Goal: Task Accomplishment & Management: Use online tool/utility

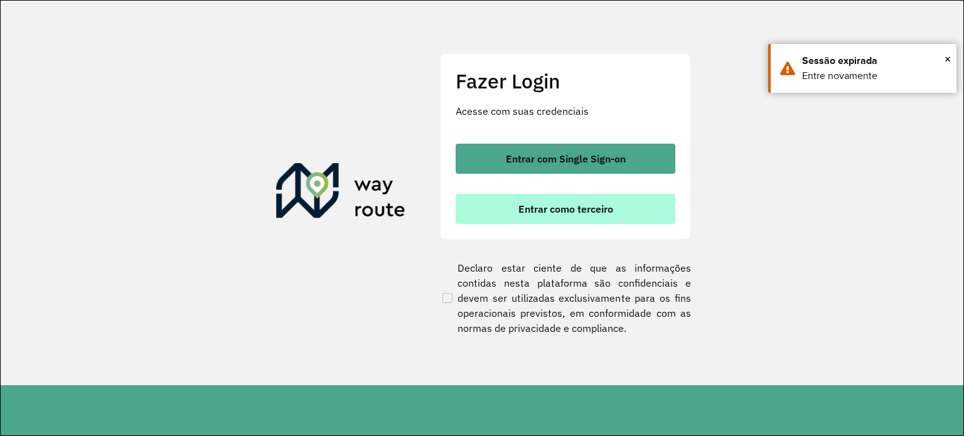
click at [582, 204] on span "Entrar como terceiro" at bounding box center [565, 209] width 95 height 10
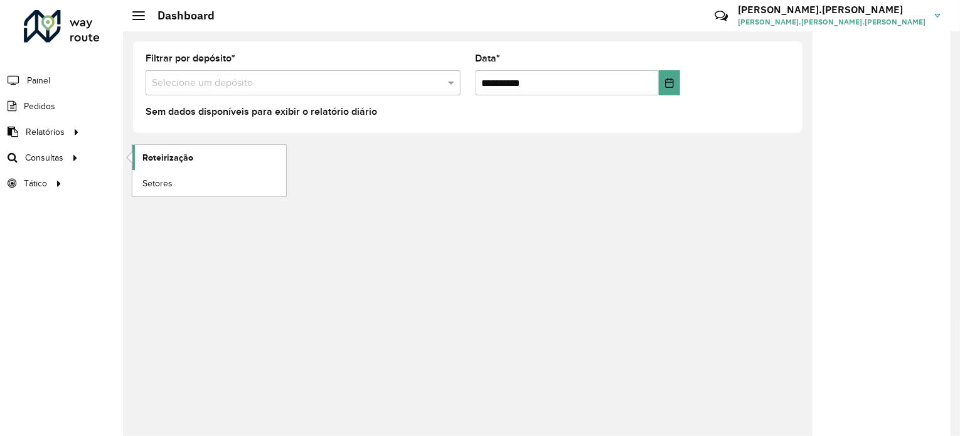
click at [149, 154] on span "Roteirização" at bounding box center [167, 157] width 51 height 13
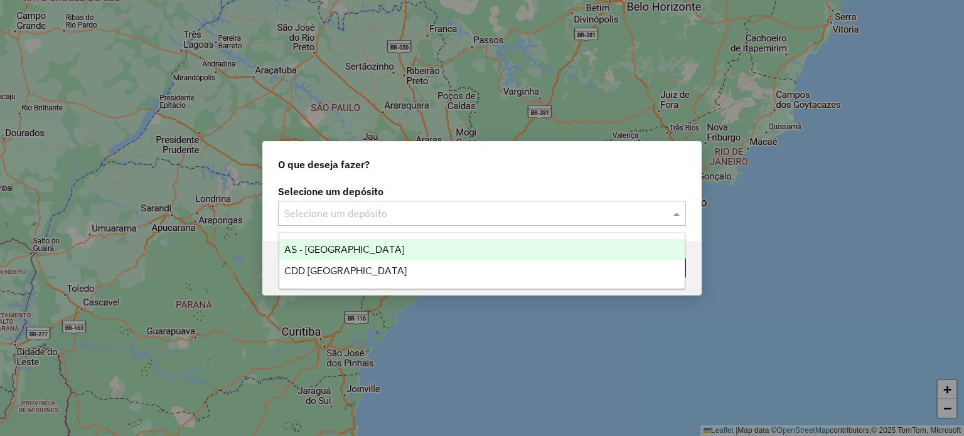
click at [522, 221] on div "Selecione um depósito" at bounding box center [482, 213] width 408 height 25
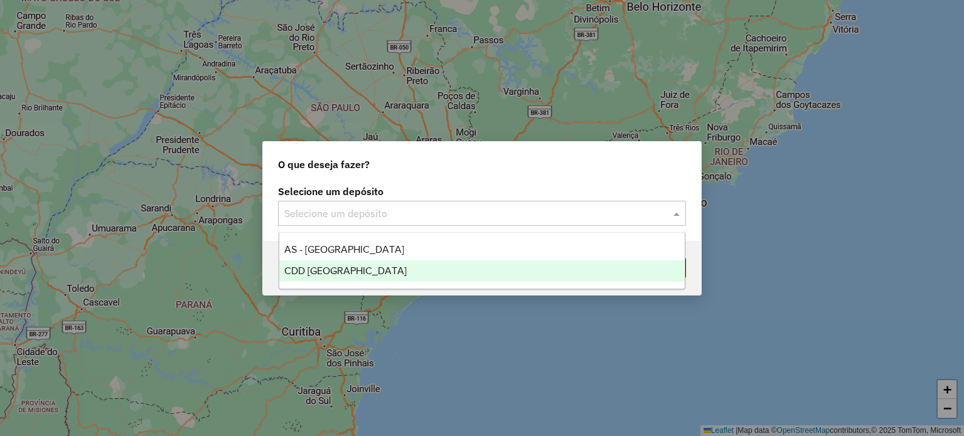
click at [313, 278] on div "CDD Florianópolis" at bounding box center [482, 270] width 406 height 21
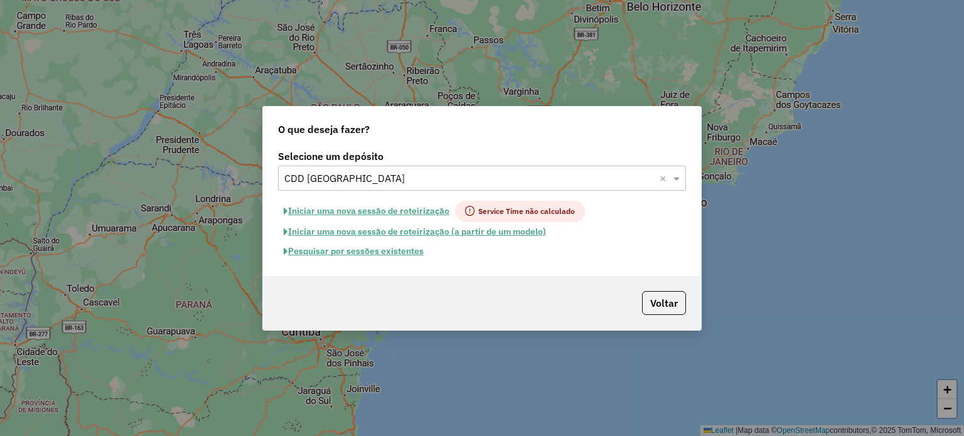
click at [381, 254] on button "Pesquisar por sessões existentes" at bounding box center [353, 251] width 151 height 19
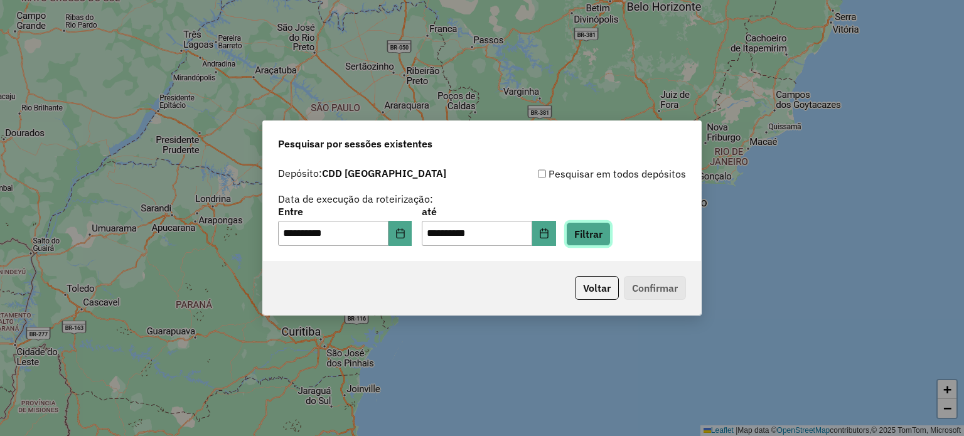
click at [597, 240] on button "Filtrar" at bounding box center [588, 234] width 45 height 24
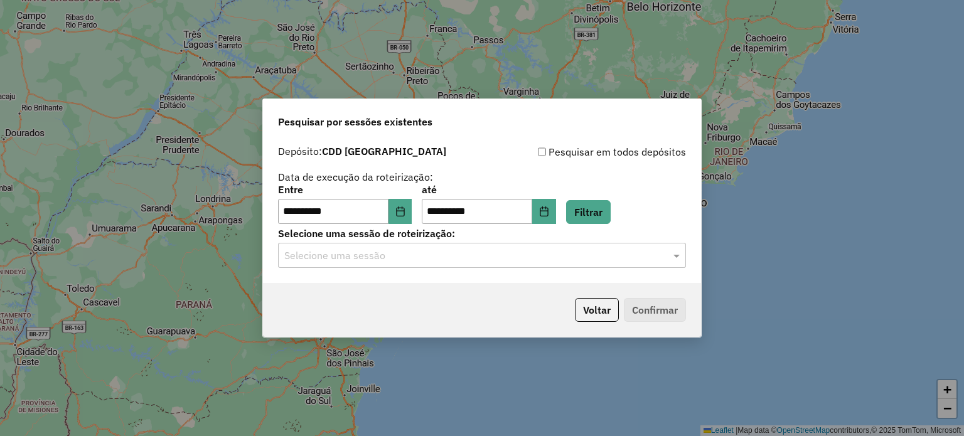
click at [580, 244] on div "Selecione uma sessão" at bounding box center [482, 255] width 408 height 25
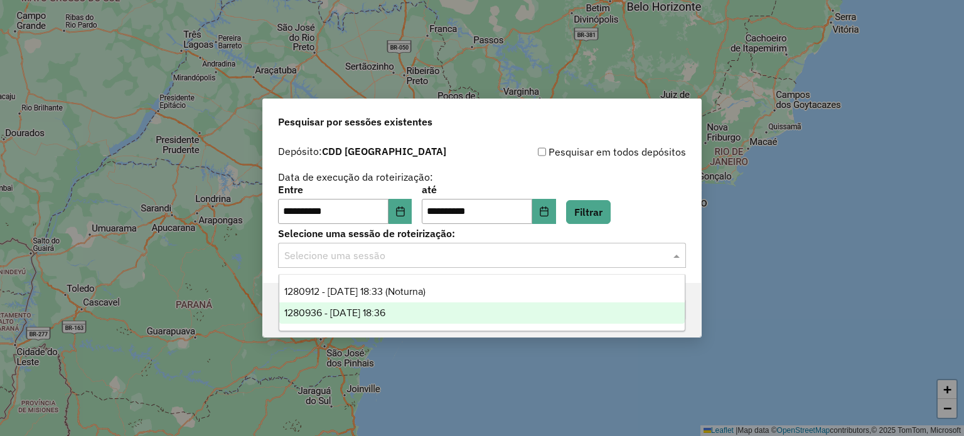
click at [457, 311] on div "1280936 - 23/09/2025 18:36" at bounding box center [482, 312] width 406 height 21
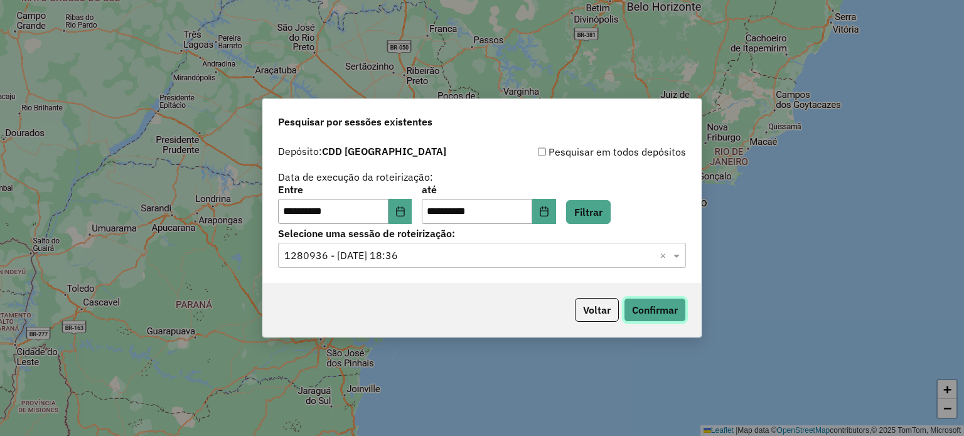
click at [665, 310] on button "Confirmar" at bounding box center [655, 310] width 62 height 24
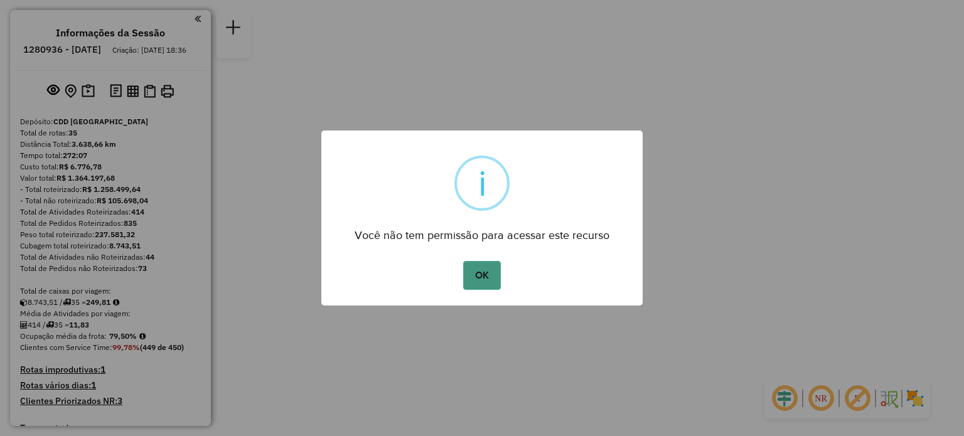
click at [477, 267] on button "OK" at bounding box center [481, 275] width 37 height 29
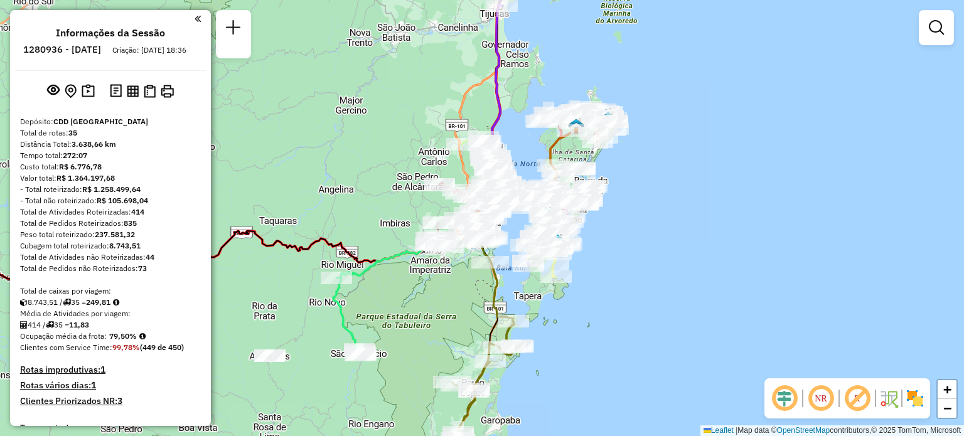
click at [820, 403] on em at bounding box center [820, 398] width 30 height 30
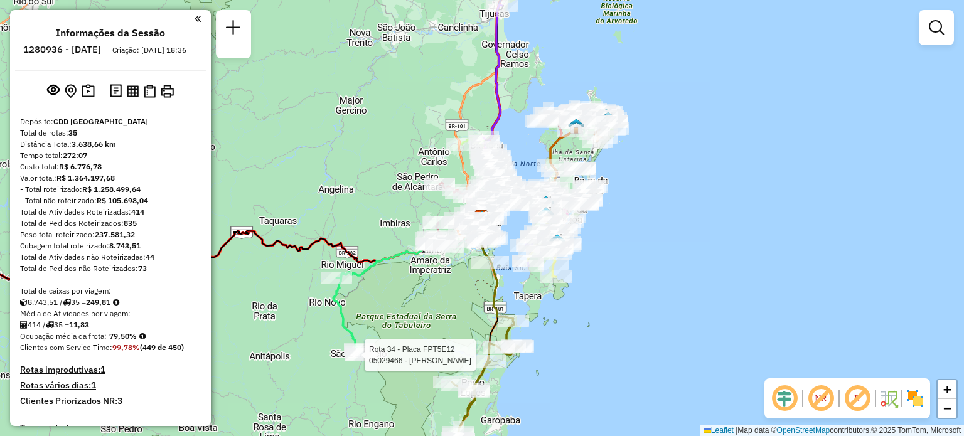
select select "**********"
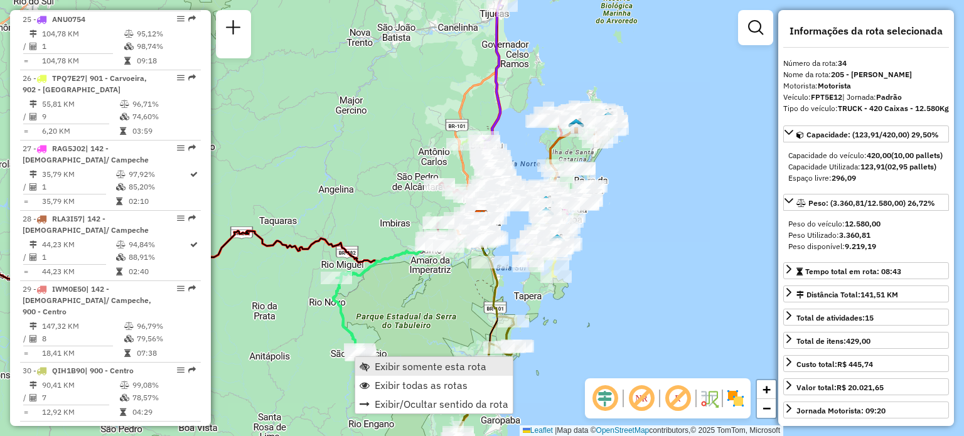
scroll to position [2388, 0]
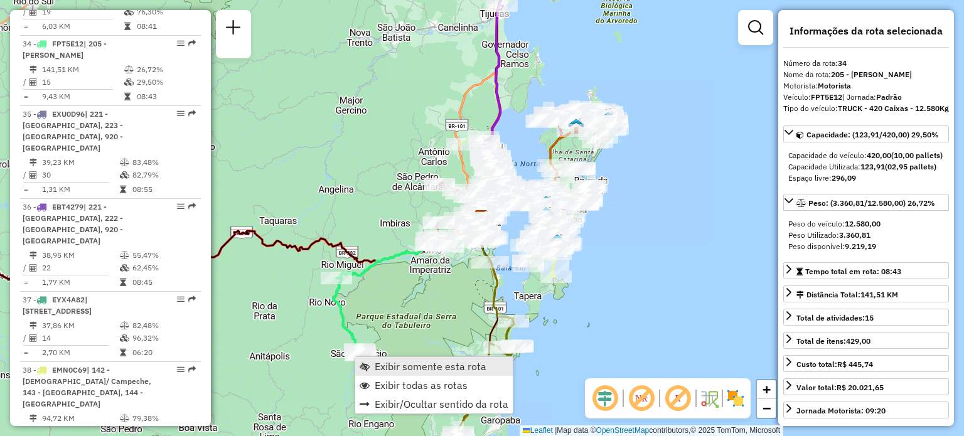
click at [371, 364] on link "Exibir somente esta rota" at bounding box center [433, 366] width 157 height 19
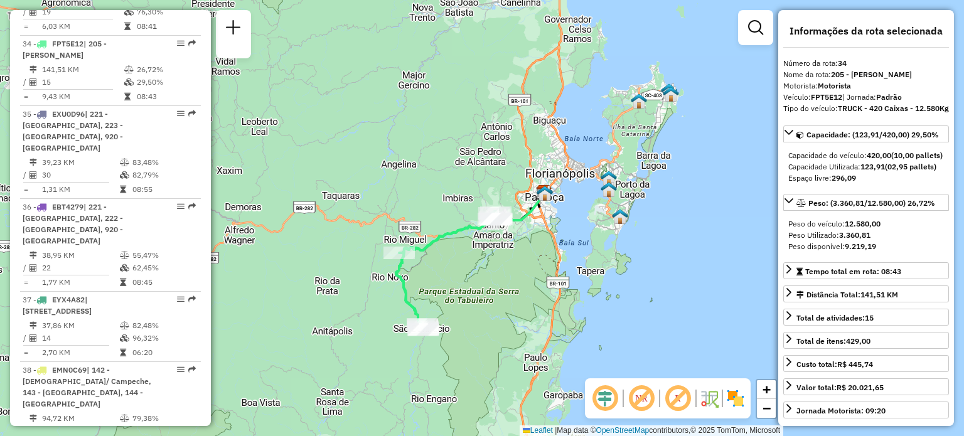
click at [636, 392] on em at bounding box center [641, 398] width 30 height 30
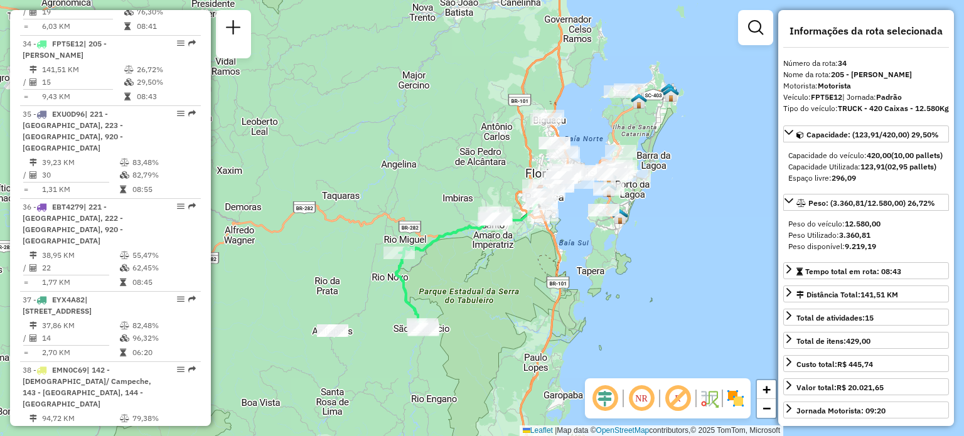
click at [636, 392] on em at bounding box center [641, 398] width 30 height 30
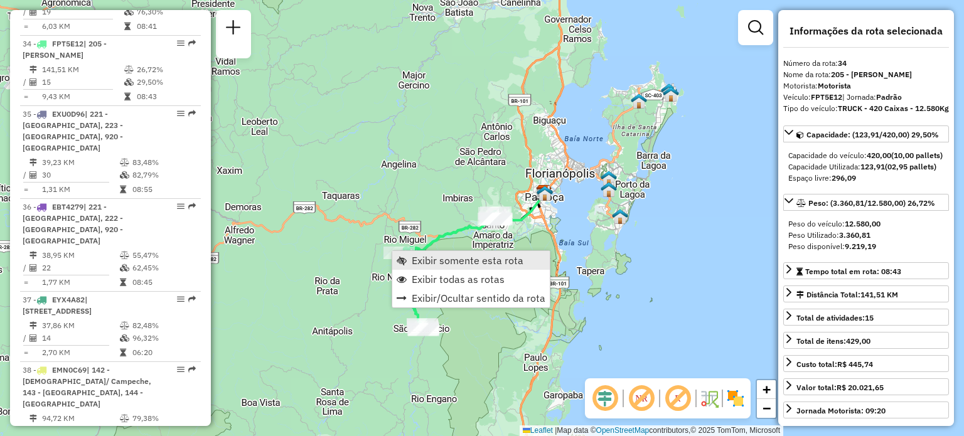
click at [445, 262] on span "Exibir somente esta rota" at bounding box center [468, 260] width 112 height 10
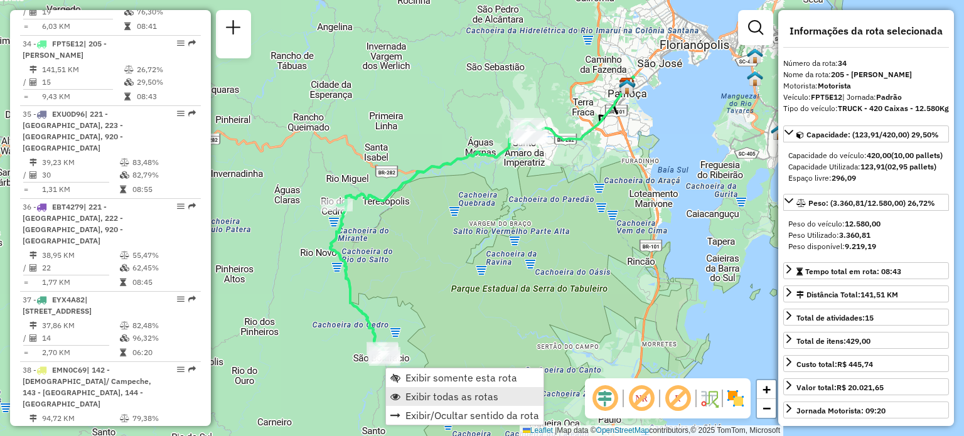
click at [443, 396] on span "Exibir todas as rotas" at bounding box center [451, 396] width 93 height 10
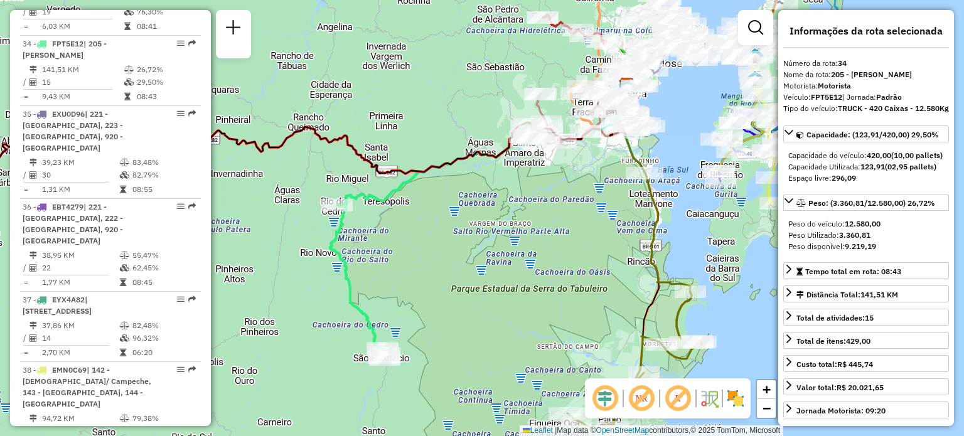
drag, startPoint x: 446, startPoint y: 238, endPoint x: 642, endPoint y: 272, distance: 198.5
click at [642, 272] on div "Janela de atendimento Grade de atendimento Capacidade Transportadoras Veículos …" at bounding box center [482, 218] width 964 height 436
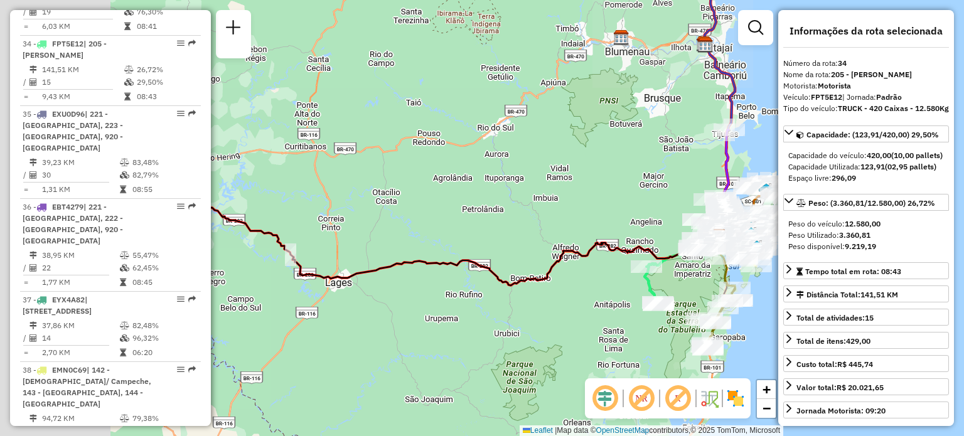
drag, startPoint x: 277, startPoint y: 198, endPoint x: 579, endPoint y: 252, distance: 307.2
click at [579, 252] on div "Janela de atendimento Grade de atendimento Capacidade Transportadoras Veículos …" at bounding box center [482, 218] width 964 height 436
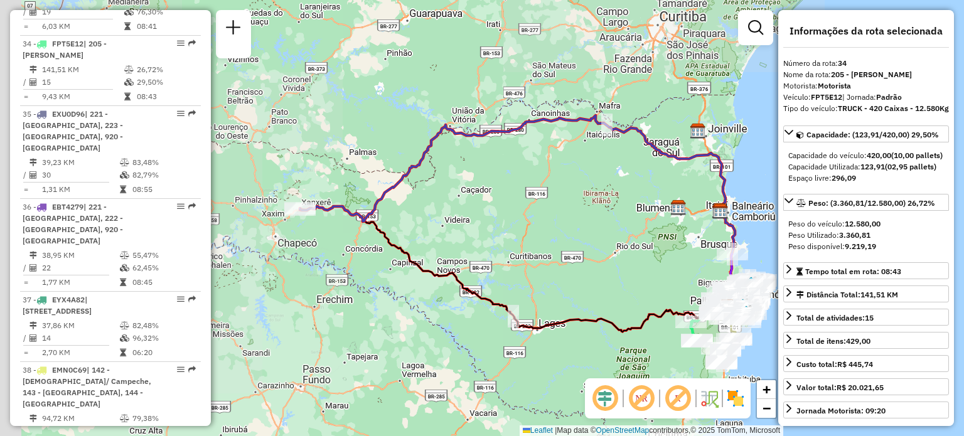
drag, startPoint x: 375, startPoint y: 186, endPoint x: 506, endPoint y: 258, distance: 149.3
click at [506, 258] on div "Janela de atendimento Grade de atendimento Capacidade Transportadoras Veículos …" at bounding box center [482, 218] width 964 height 436
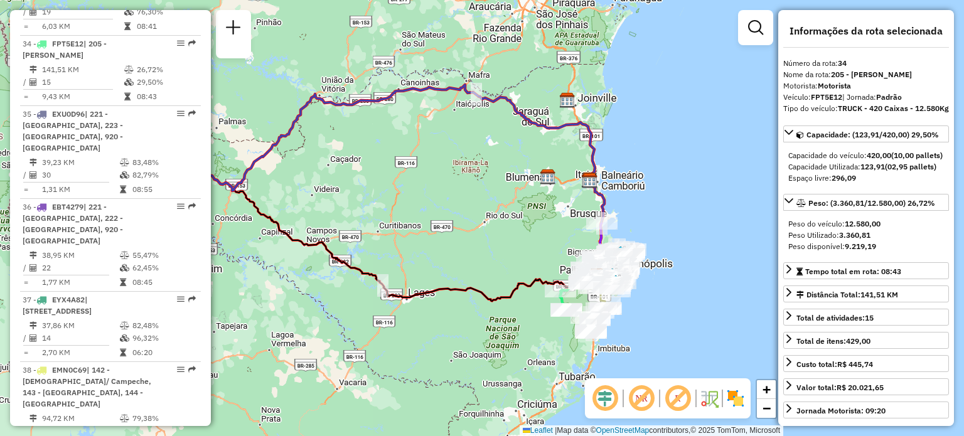
drag, startPoint x: 624, startPoint y: 235, endPoint x: 457, endPoint y: 178, distance: 176.0
click at [452, 180] on div "Janela de atendimento Grade de atendimento Capacidade Transportadoras Veículos …" at bounding box center [482, 218] width 964 height 436
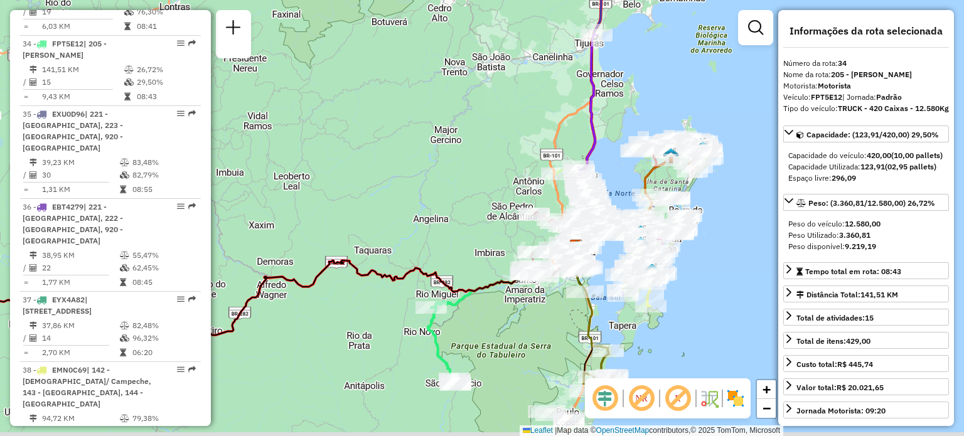
drag, startPoint x: 506, startPoint y: 253, endPoint x: 449, endPoint y: 114, distance: 151.1
click at [452, 129] on div "Janela de atendimento Grade de atendimento Capacidade Transportadoras Veículos …" at bounding box center [482, 218] width 964 height 436
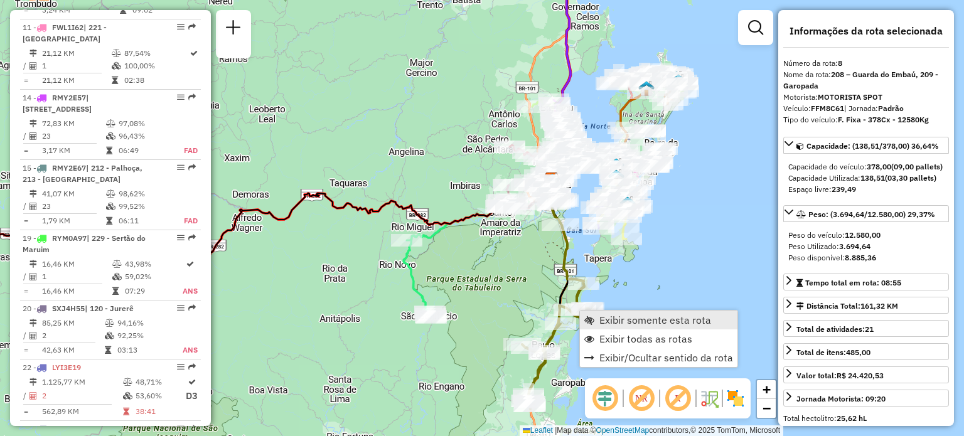
scroll to position [1039, 0]
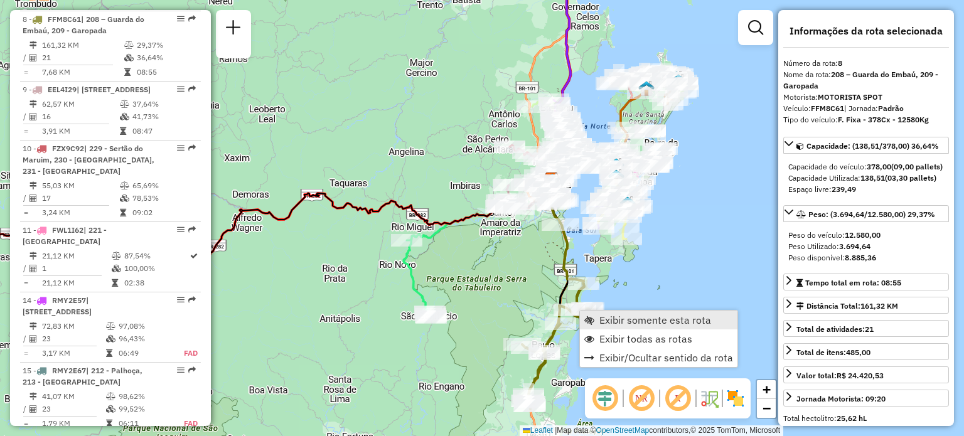
click at [589, 311] on link "Exibir somente esta rota" at bounding box center [658, 320] width 157 height 19
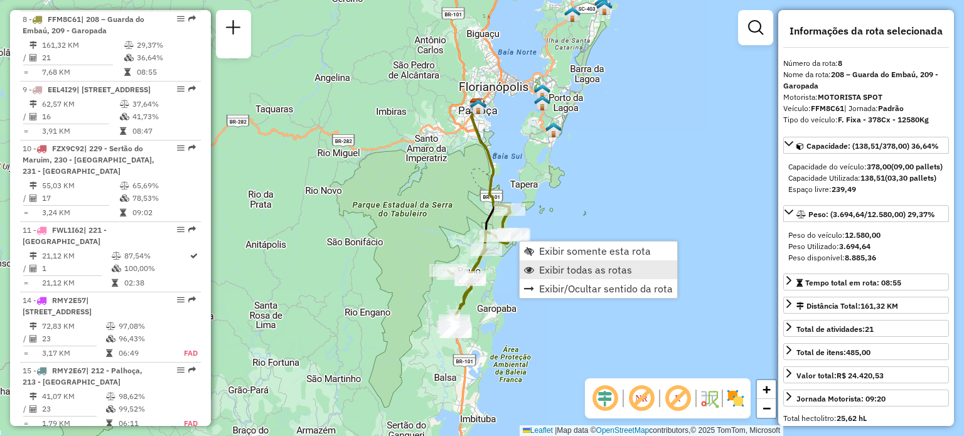
click at [553, 268] on span "Exibir todas as rotas" at bounding box center [585, 270] width 93 height 10
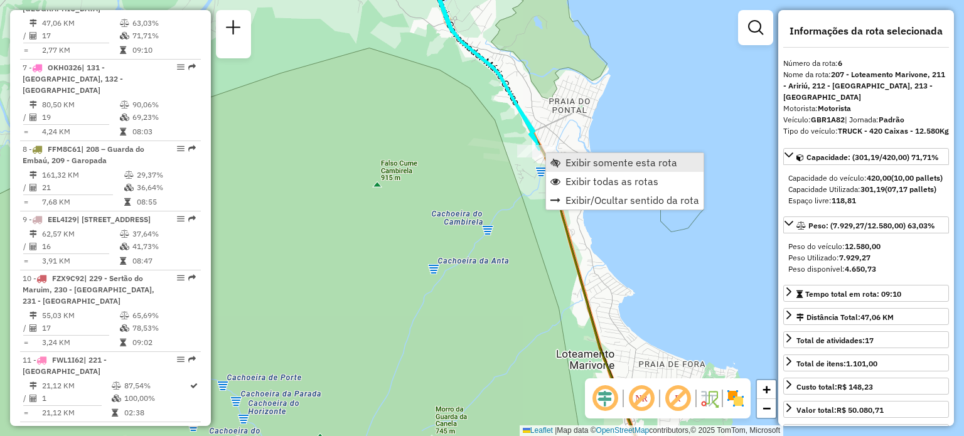
scroll to position [876, 0]
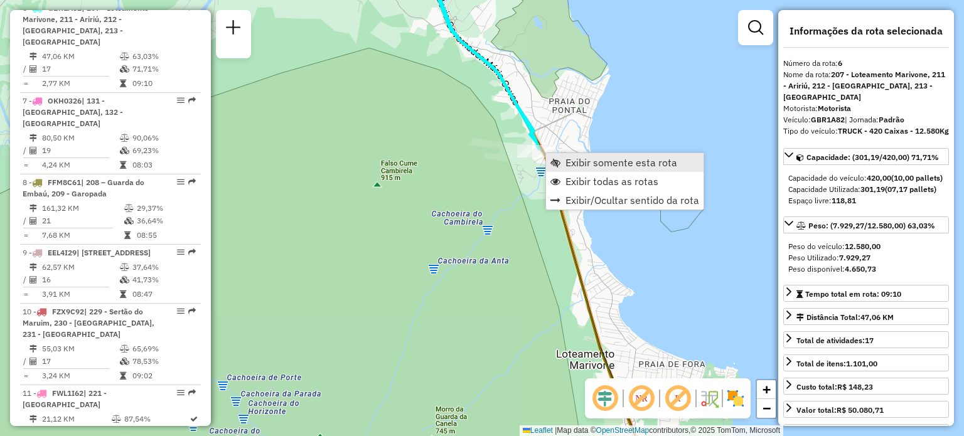
click at [565, 160] on link "Exibir somente esta rota" at bounding box center [624, 162] width 157 height 19
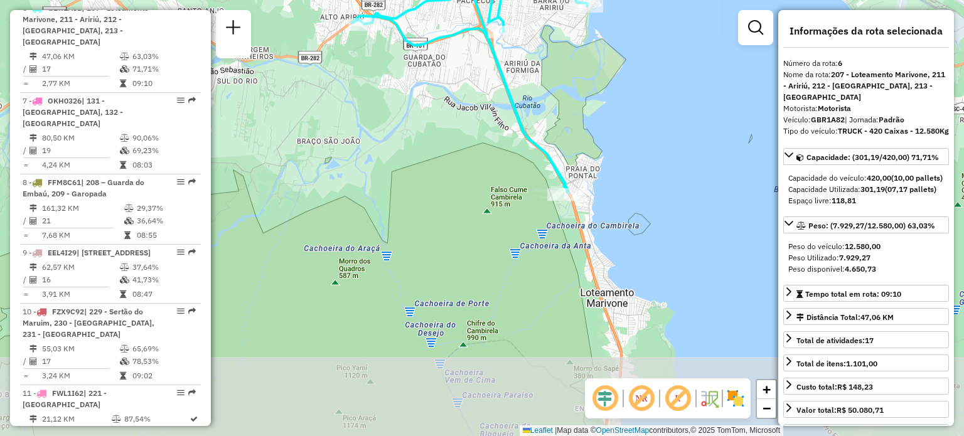
drag, startPoint x: 534, startPoint y: 316, endPoint x: 513, endPoint y: 84, distance: 233.2
click at [520, 78] on div "Janela de atendimento Grade de atendimento Capacidade Transportadoras Veículos …" at bounding box center [482, 218] width 964 height 436
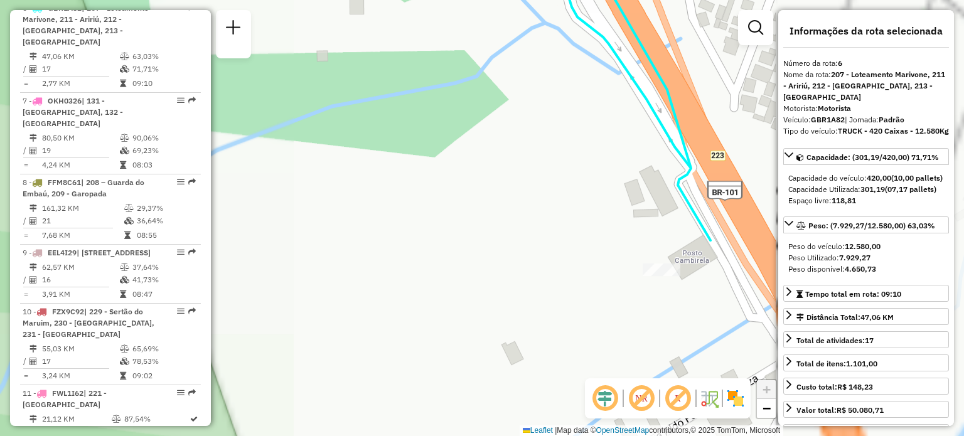
drag, startPoint x: 656, startPoint y: 227, endPoint x: 577, endPoint y: 187, distance: 89.2
click at [587, 188] on div "Janela de atendimento Grade de atendimento Capacidade Transportadoras Veículos …" at bounding box center [482, 218] width 964 height 436
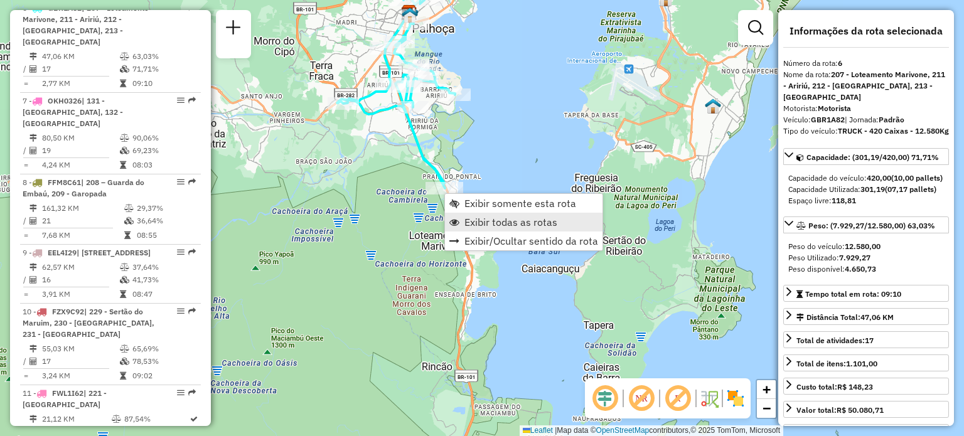
click at [474, 220] on span "Exibir todas as rotas" at bounding box center [510, 222] width 93 height 10
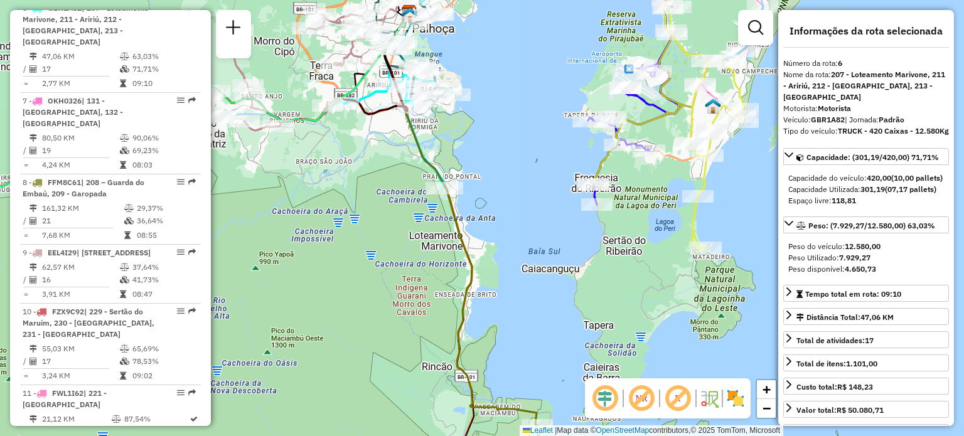
drag, startPoint x: 470, startPoint y: 306, endPoint x: 482, endPoint y: 208, distance: 98.0
click at [482, 213] on div "Janela de atendimento Grade de atendimento Capacidade Transportadoras Veículos …" at bounding box center [482, 218] width 964 height 436
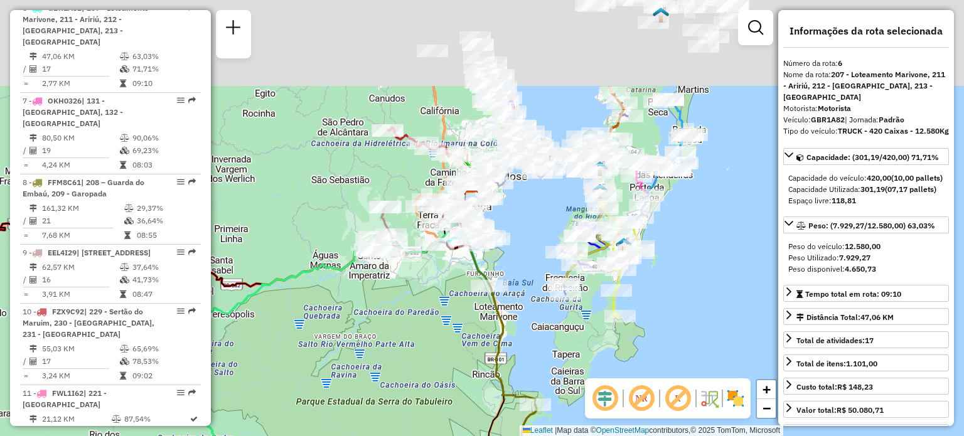
drag, startPoint x: 507, startPoint y: 151, endPoint x: 529, endPoint y: 314, distance: 164.0
click at [534, 321] on div "Janela de atendimento Grade de atendimento Capacidade Transportadoras Veículos …" at bounding box center [482, 218] width 964 height 436
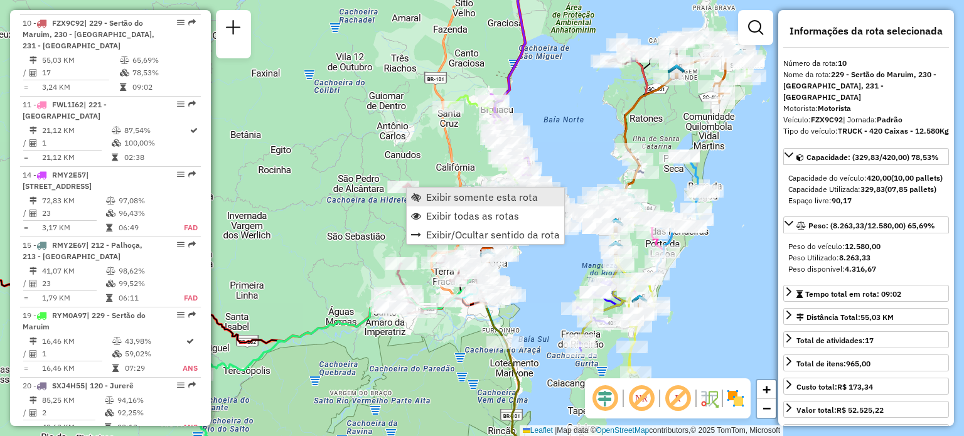
scroll to position [1179, 0]
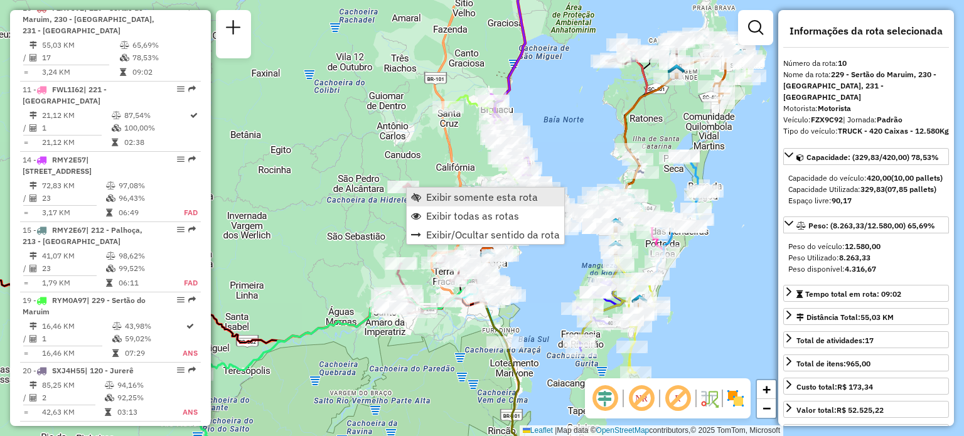
click at [428, 195] on span "Exibir somente esta rota" at bounding box center [482, 197] width 112 height 10
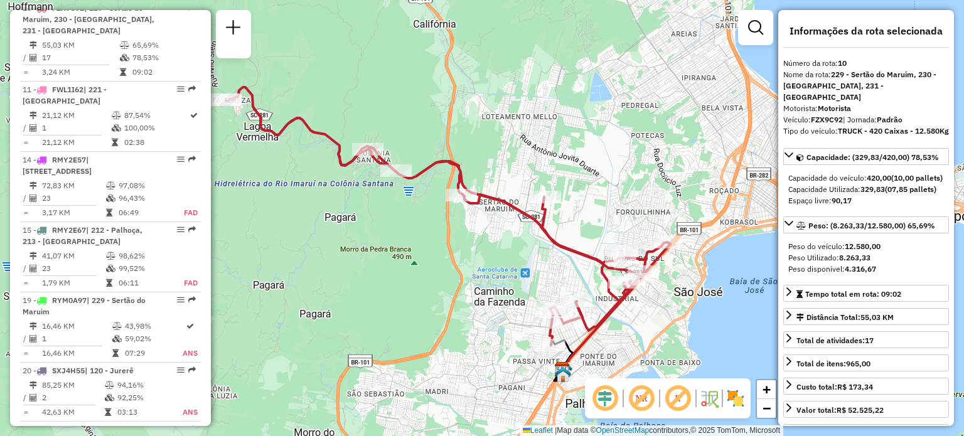
drag, startPoint x: 582, startPoint y: 182, endPoint x: 566, endPoint y: 223, distance: 43.9
click at [568, 221] on div "Janela de atendimento Grade de atendimento Capacidade Transportadoras Veículos …" at bounding box center [482, 218] width 964 height 436
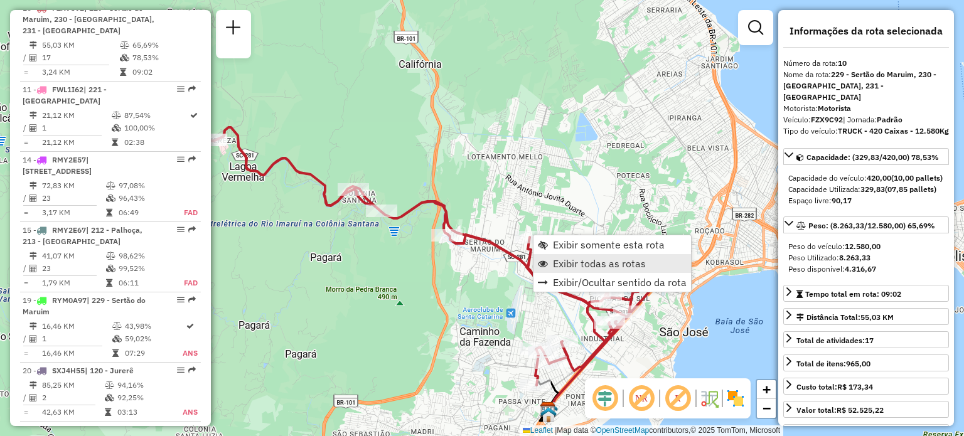
click at [567, 263] on span "Exibir todas as rotas" at bounding box center [599, 263] width 93 height 10
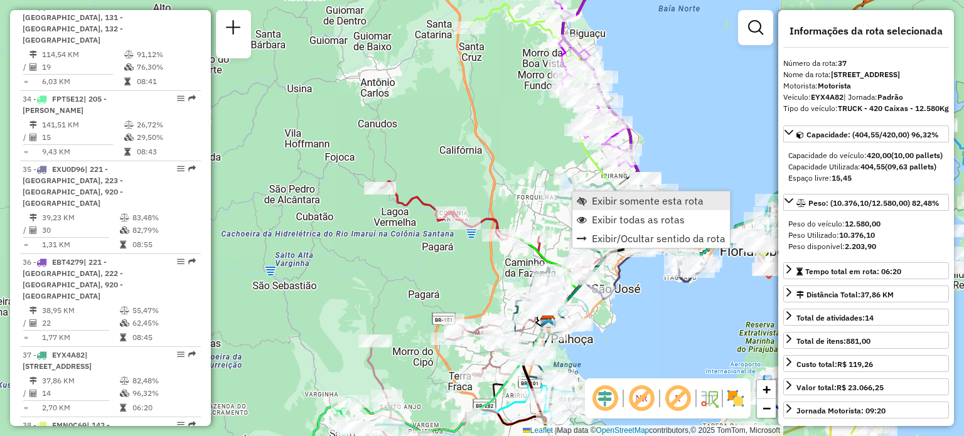
scroll to position [2621, 0]
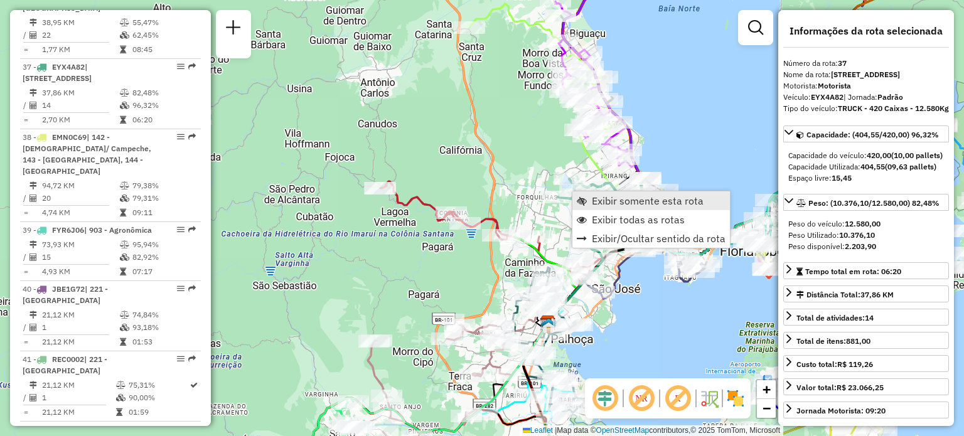
click at [580, 203] on span "Exibir somente esta rota" at bounding box center [582, 201] width 10 height 10
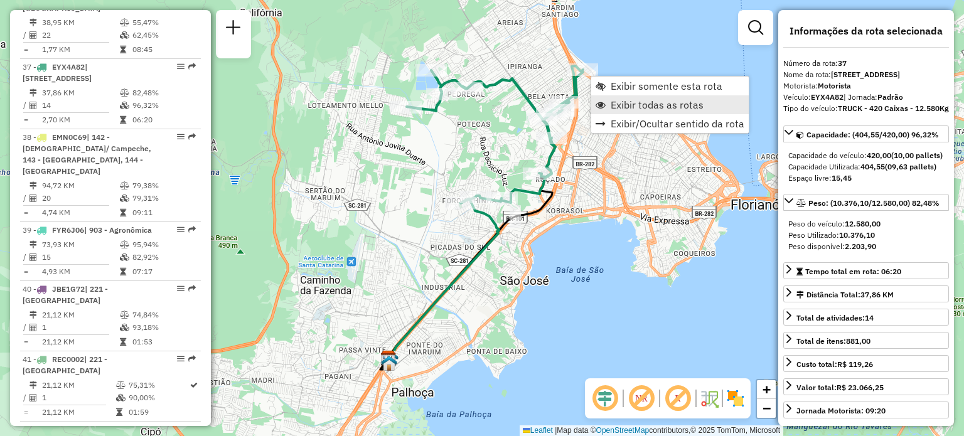
click at [615, 102] on span "Exibir todas as rotas" at bounding box center [656, 105] width 93 height 10
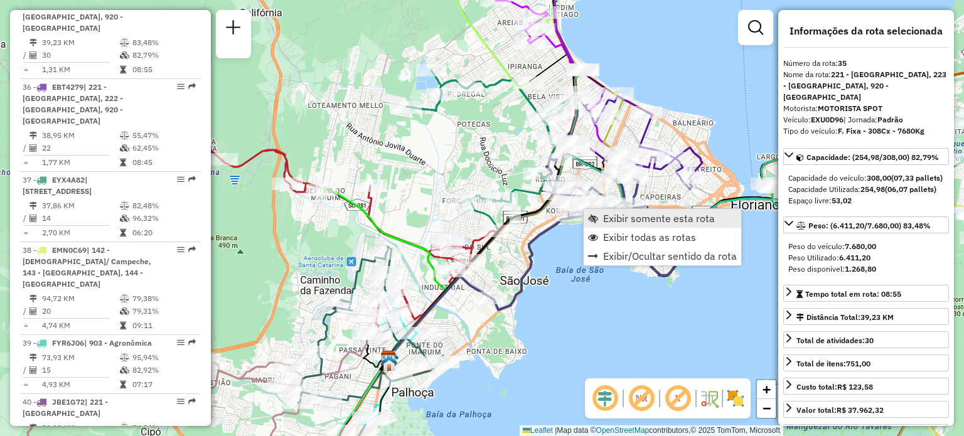
scroll to position [2459, 0]
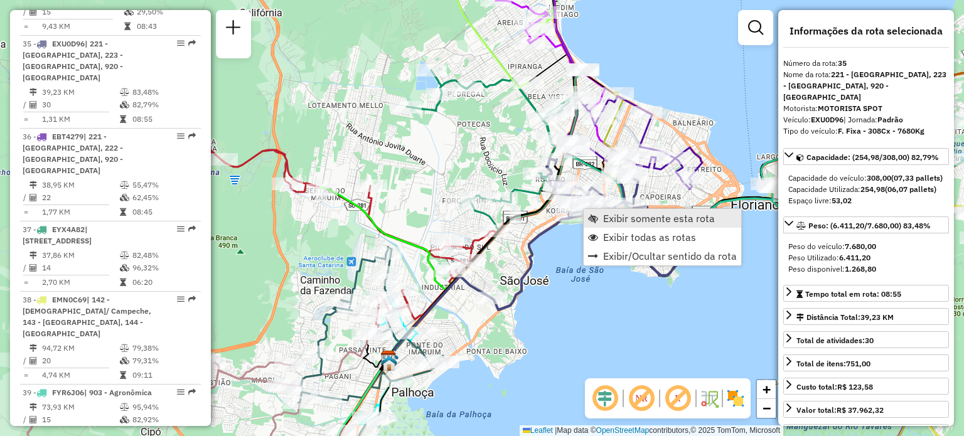
click at [600, 212] on link "Exibir somente esta rota" at bounding box center [661, 218] width 157 height 19
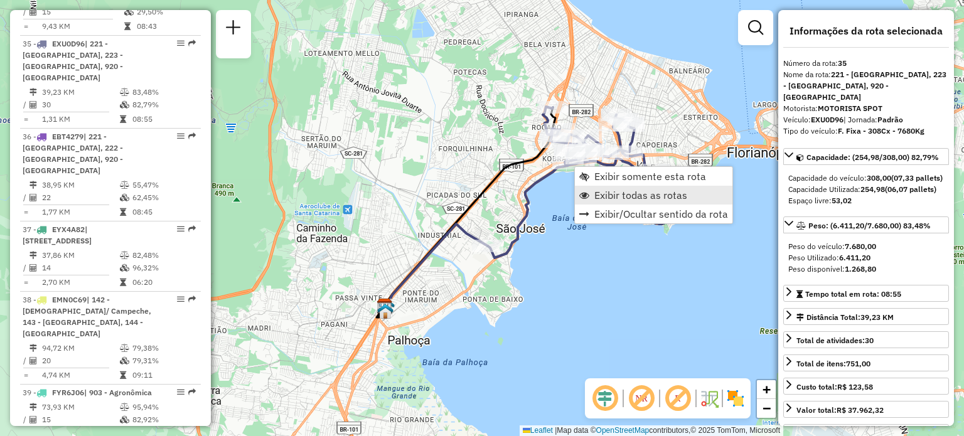
click at [593, 187] on link "Exibir todas as rotas" at bounding box center [653, 195] width 157 height 19
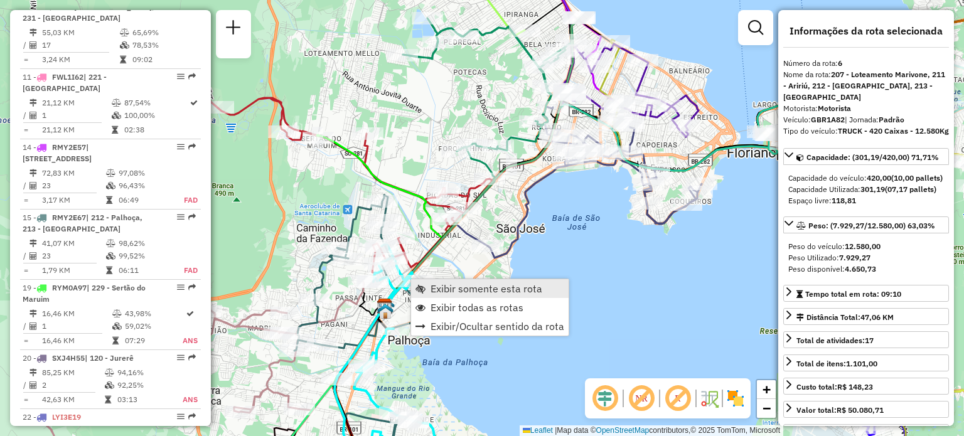
scroll to position [876, 0]
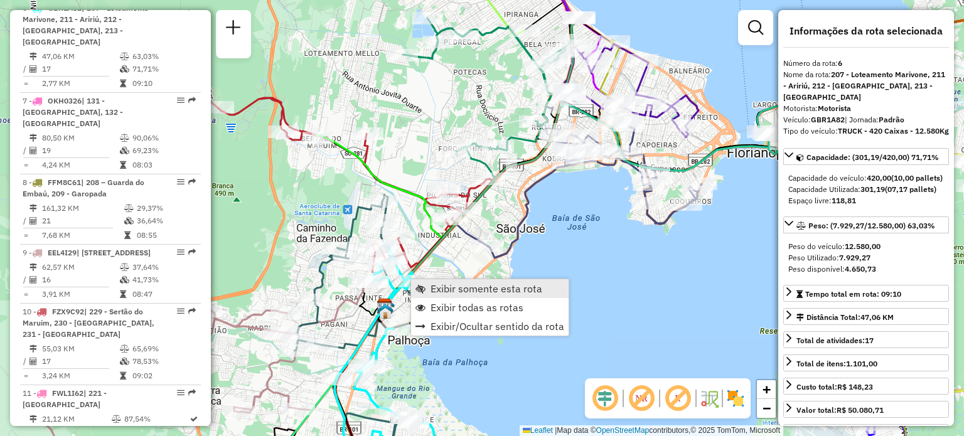
click at [430, 284] on span "Exibir somente esta rota" at bounding box center [486, 289] width 112 height 10
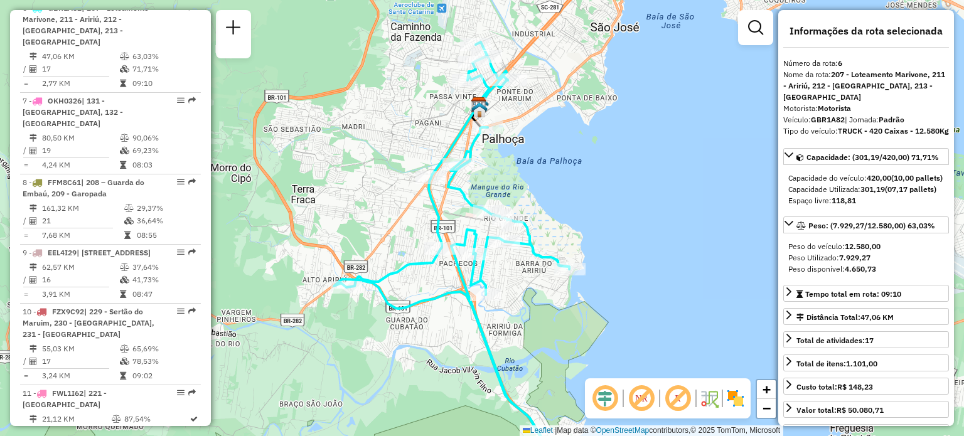
drag, startPoint x: 548, startPoint y: 137, endPoint x: 496, endPoint y: 149, distance: 52.8
click at [497, 149] on div "Janela de atendimento Grade de atendimento Capacidade Transportadoras Veículos …" at bounding box center [482, 218] width 964 height 436
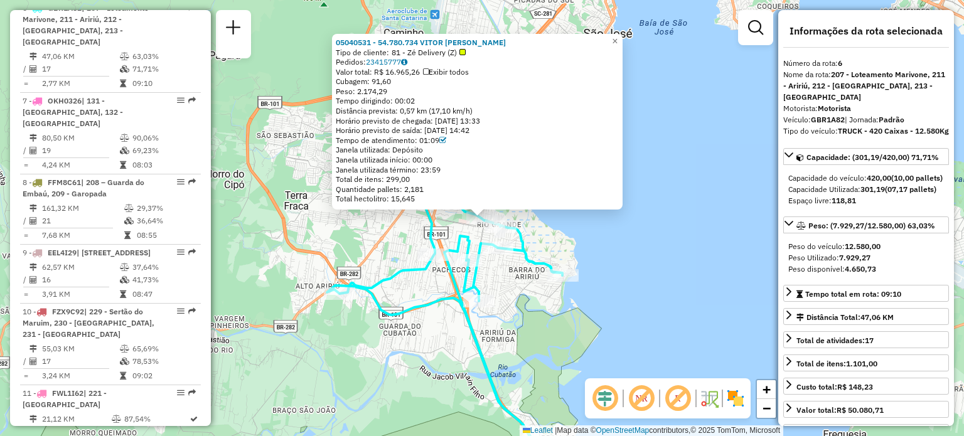
click at [415, 300] on icon at bounding box center [444, 255] width 235 height 414
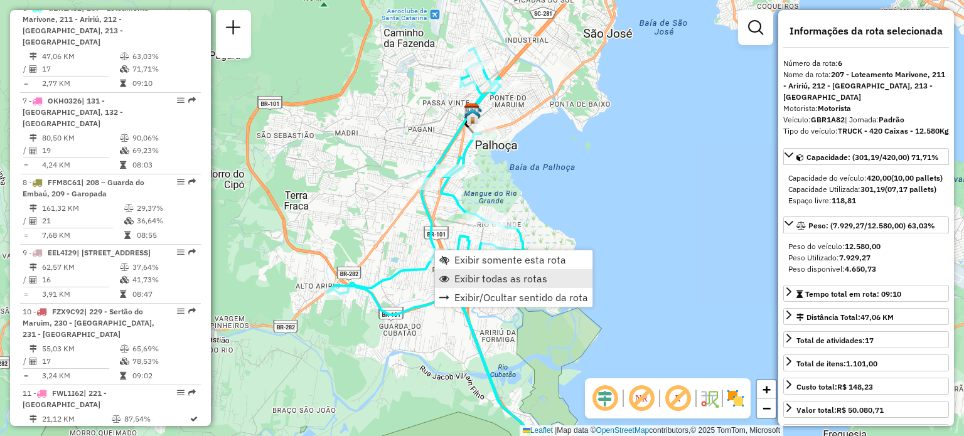
click at [468, 280] on span "Exibir todas as rotas" at bounding box center [500, 279] width 93 height 10
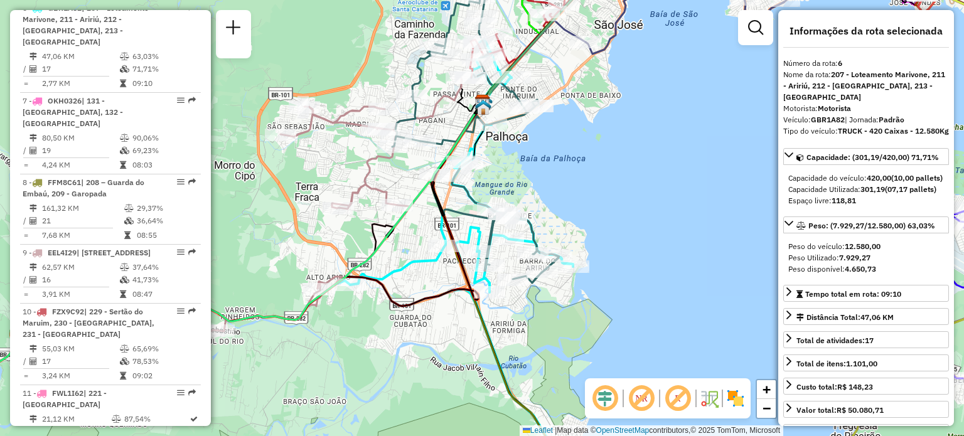
drag, startPoint x: 311, startPoint y: 262, endPoint x: 415, endPoint y: 229, distance: 109.1
click at [419, 226] on div "Rota 9 - Placa EEL4I29 05017708 - VP SUPERMERCADO SUL Janela de atendimento Gra…" at bounding box center [482, 218] width 964 height 436
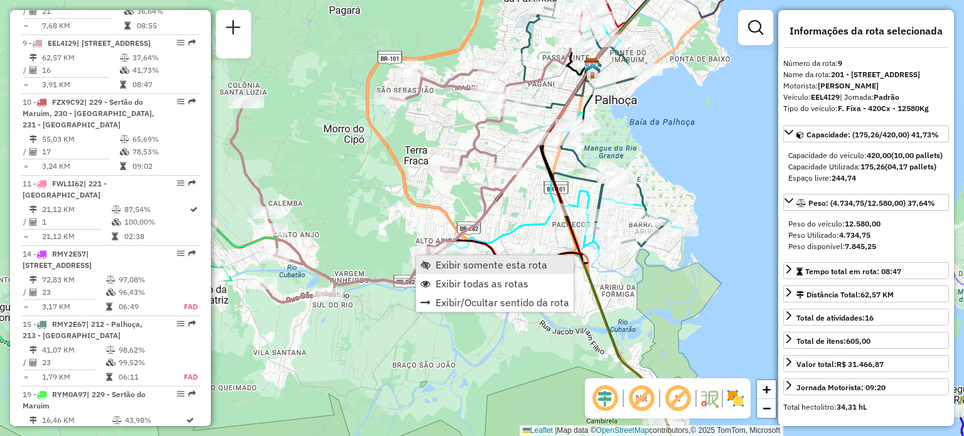
scroll to position [1109, 0]
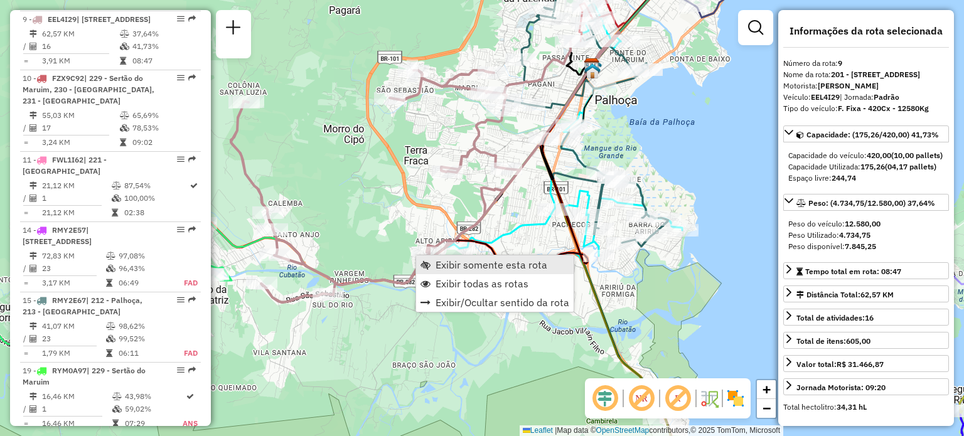
click at [427, 258] on link "Exibir somente esta rota" at bounding box center [494, 264] width 157 height 19
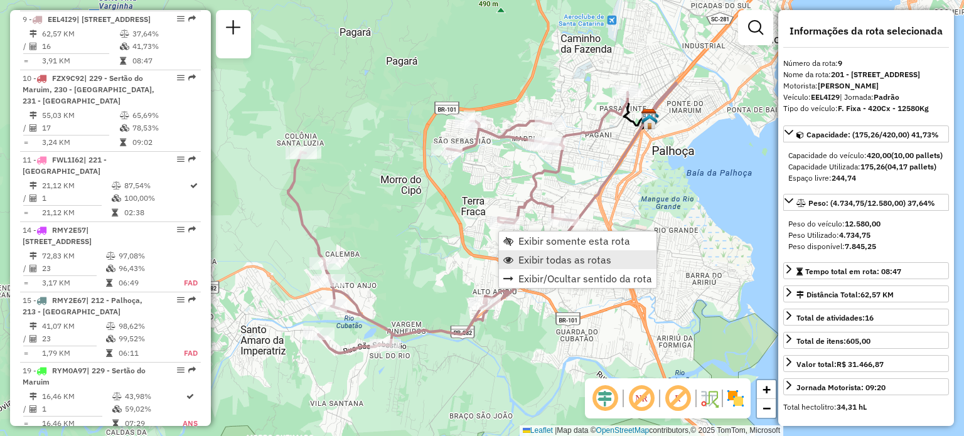
click at [529, 255] on span "Exibir todas as rotas" at bounding box center [564, 260] width 93 height 10
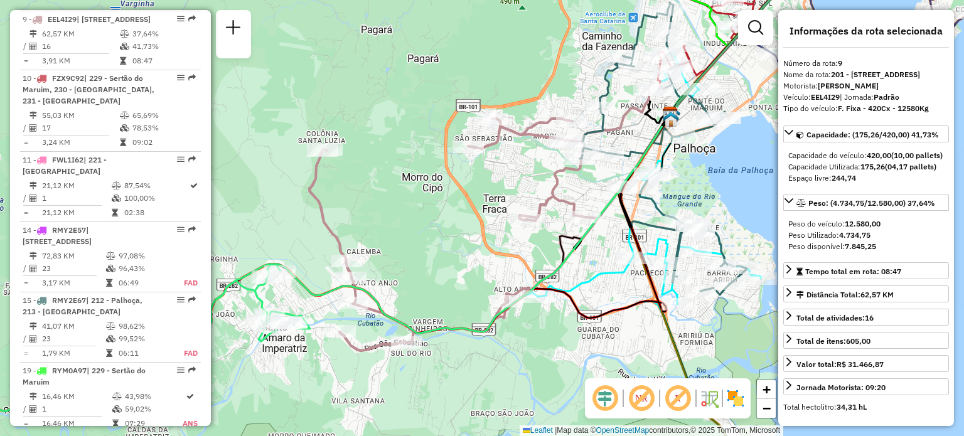
drag, startPoint x: 404, startPoint y: 179, endPoint x: 412, endPoint y: 218, distance: 40.4
click at [460, 165] on div "Janela de atendimento Grade de atendimento Capacidade Transportadoras Veículos …" at bounding box center [482, 218] width 964 height 436
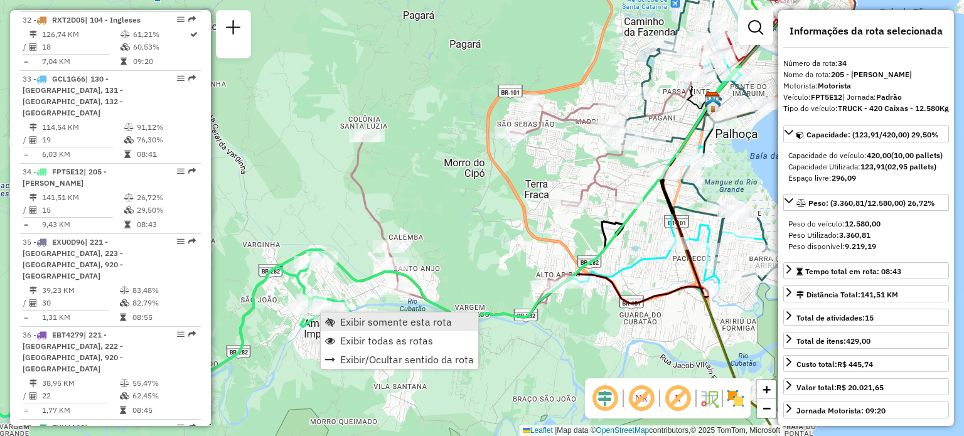
scroll to position [2388, 0]
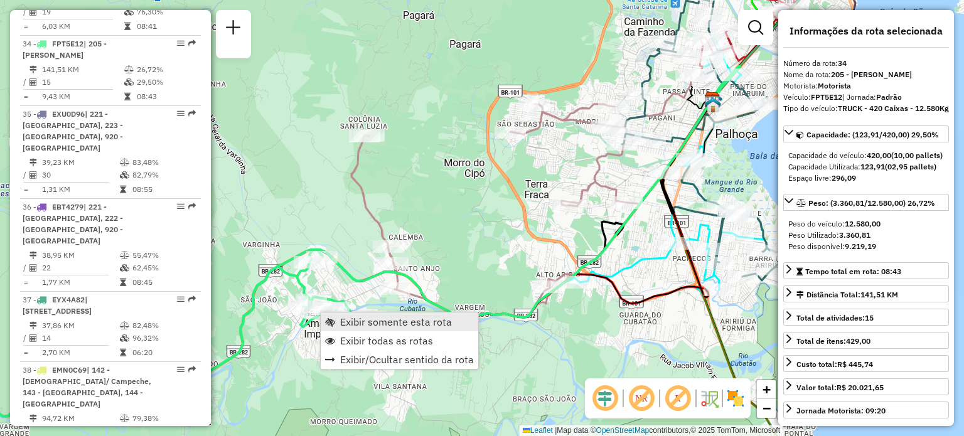
click at [376, 324] on span "Exibir somente esta rota" at bounding box center [396, 322] width 112 height 10
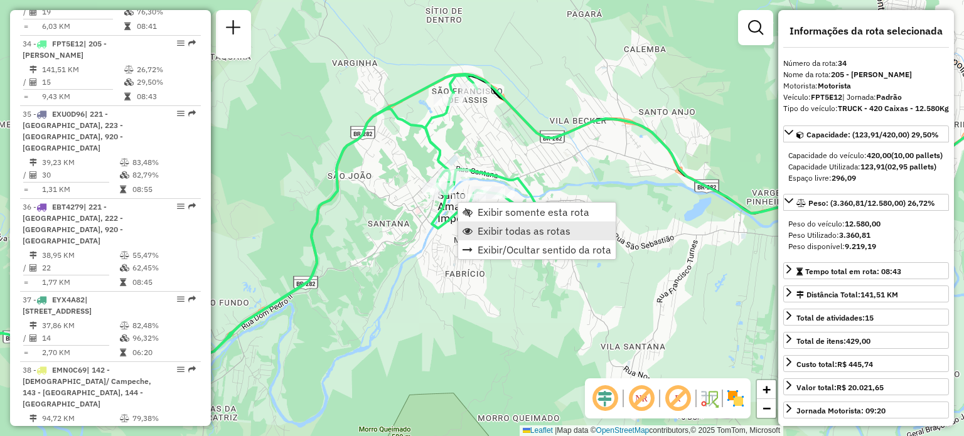
click at [511, 236] on span "Exibir todas as rotas" at bounding box center [523, 231] width 93 height 10
